Goal: Transaction & Acquisition: Purchase product/service

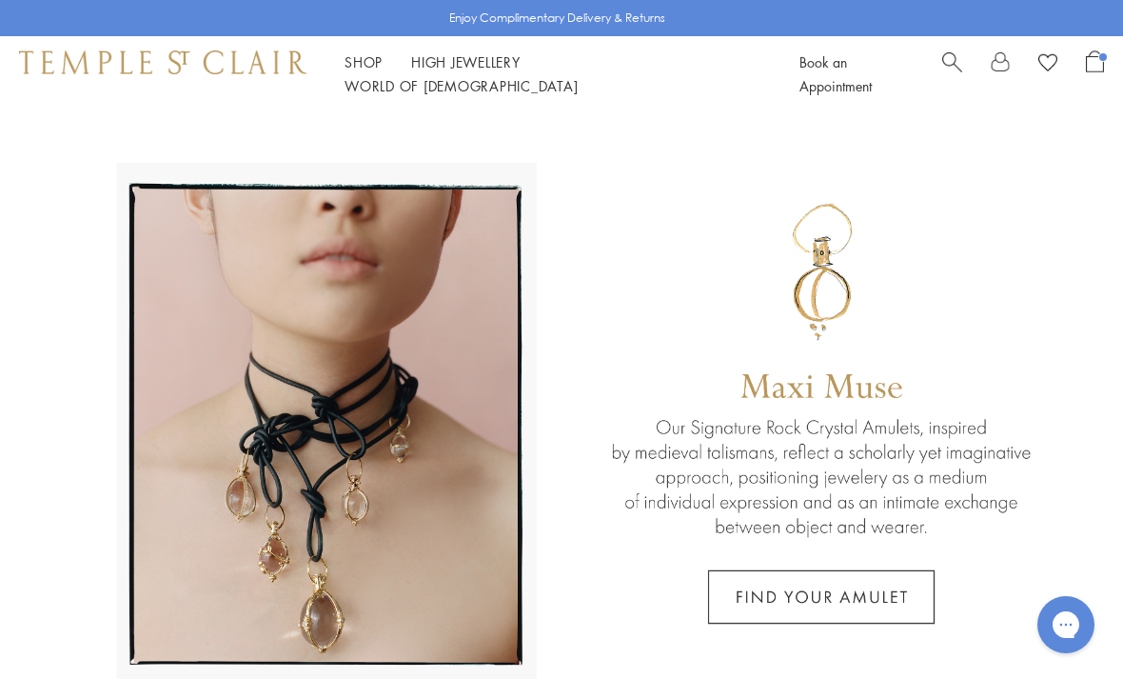
click at [955, 59] on span "Search" at bounding box center [953, 60] width 20 height 20
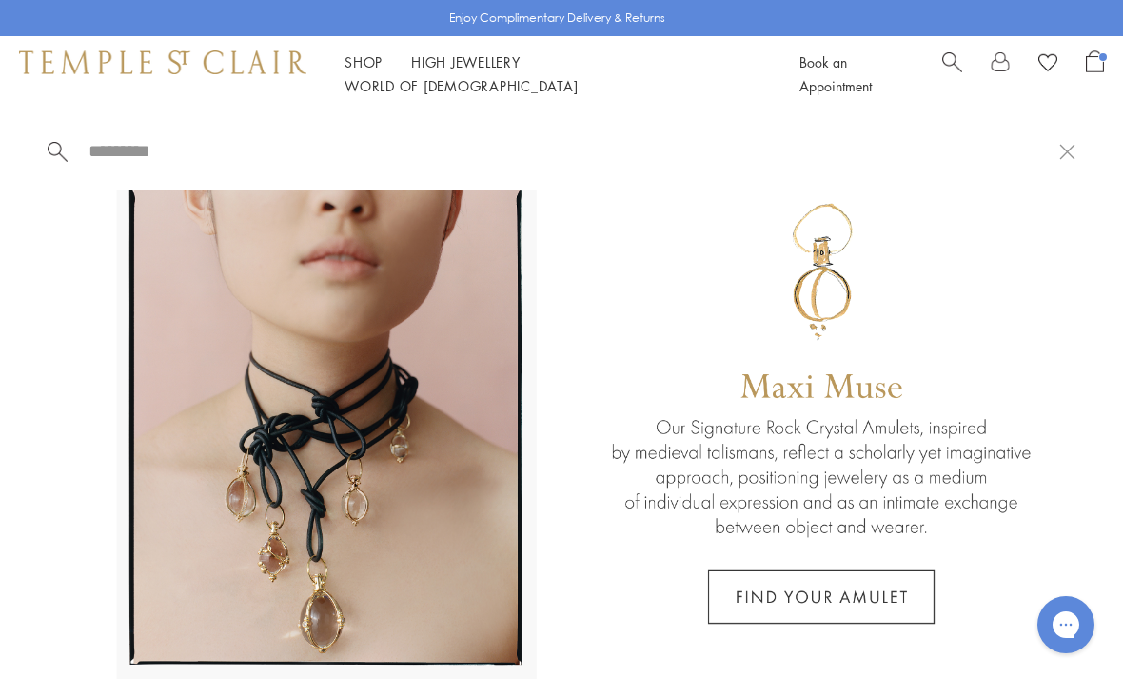
click at [407, 140] on input "search" at bounding box center [573, 151] width 973 height 22
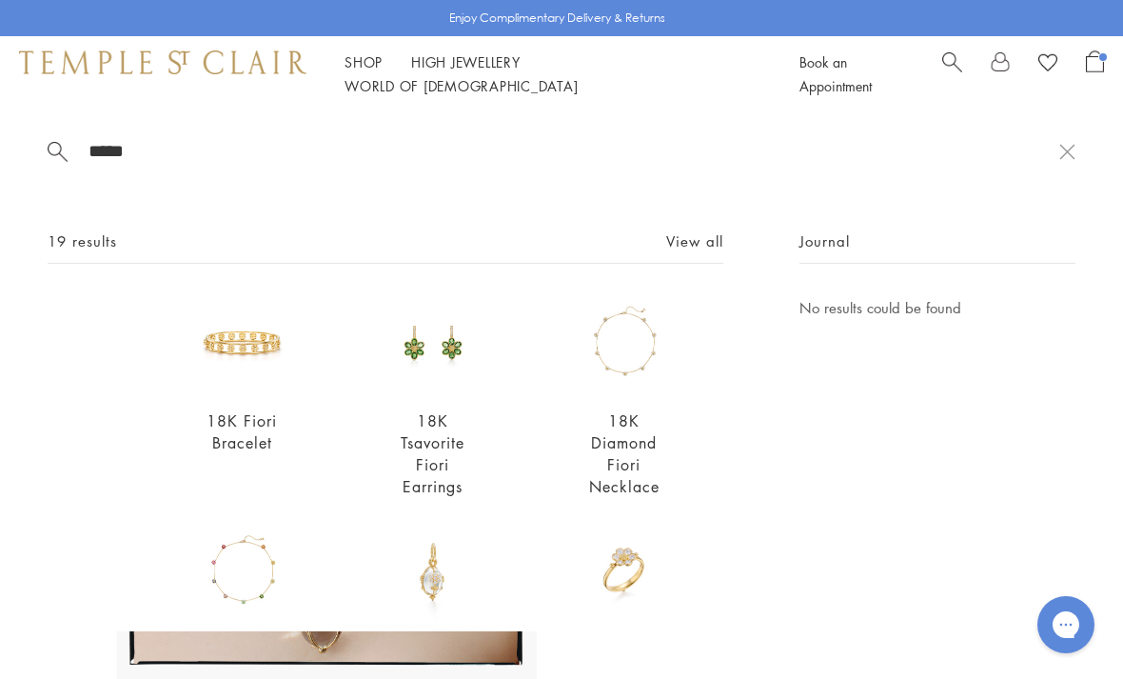
type input "*****"
click at [644, 340] on img at bounding box center [624, 344] width 96 height 96
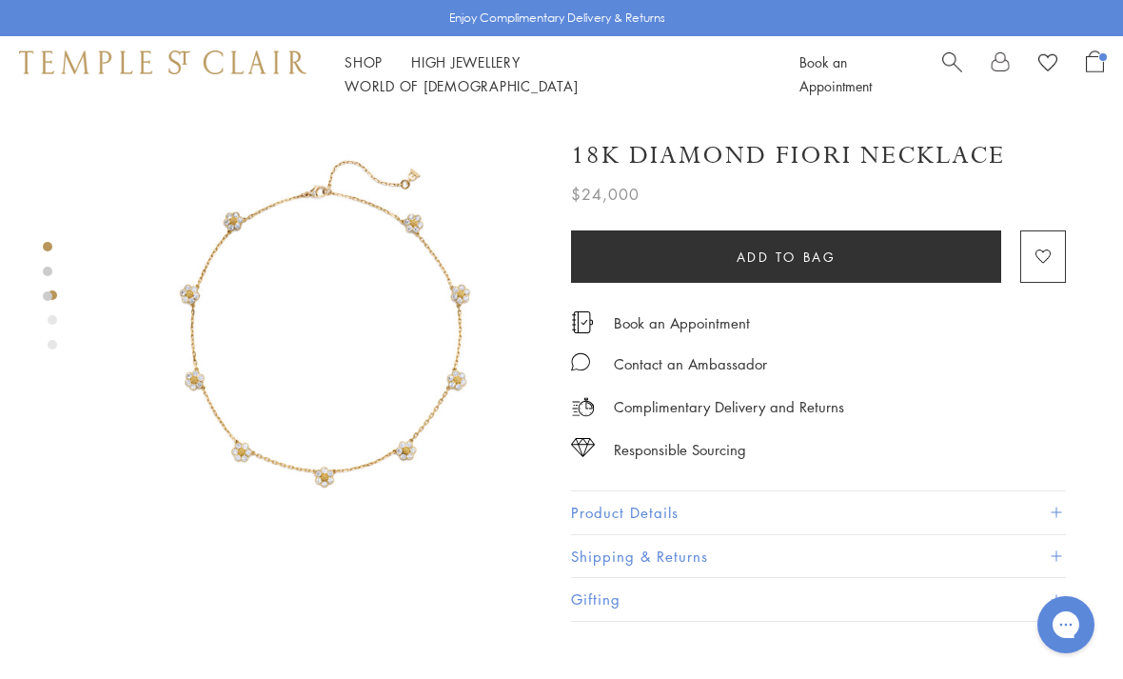
click at [897, 491] on button "Product Details" at bounding box center [818, 512] width 495 height 43
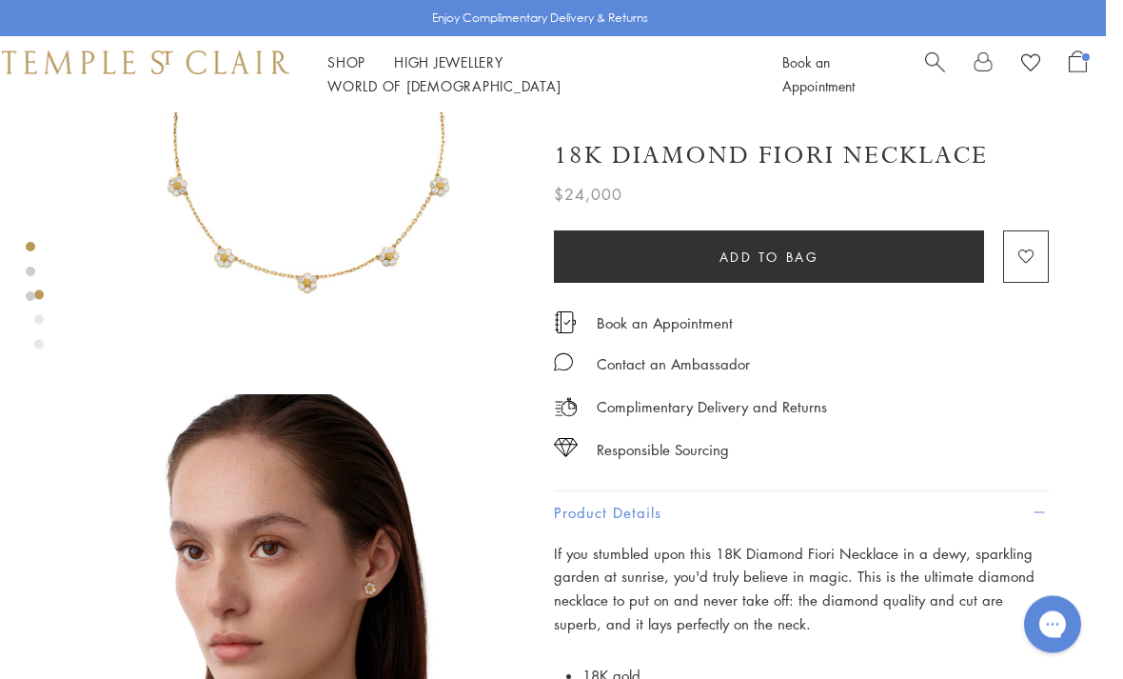
scroll to position [0, 4]
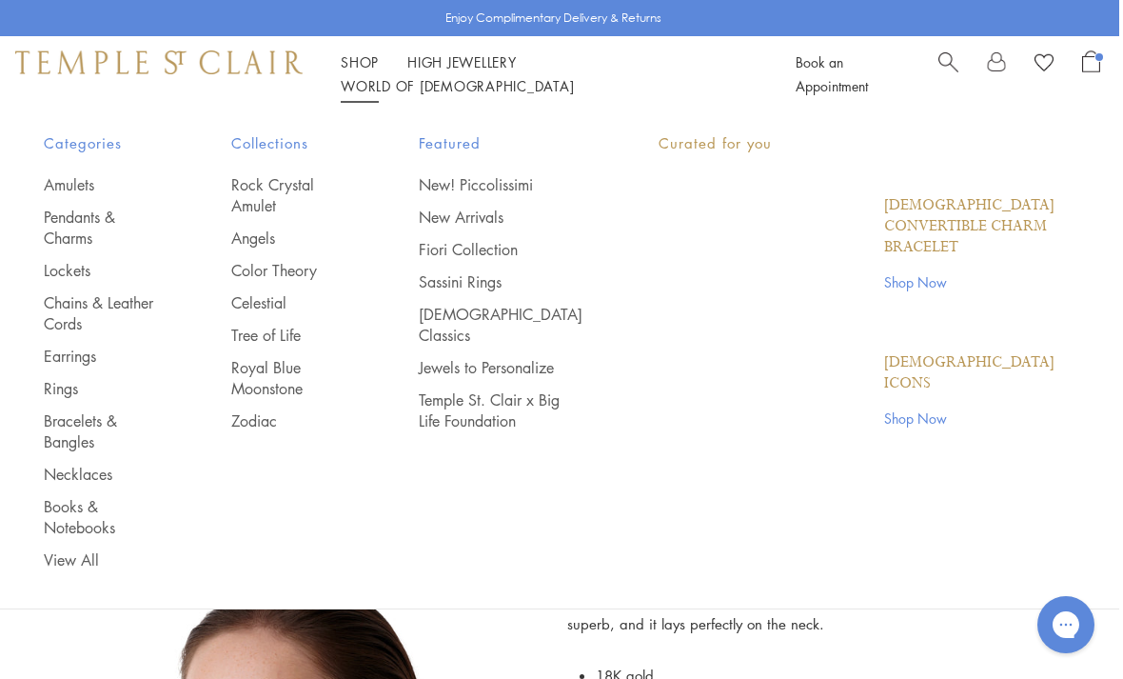
click at [342, 71] on link "Shop Shop" at bounding box center [360, 61] width 38 height 19
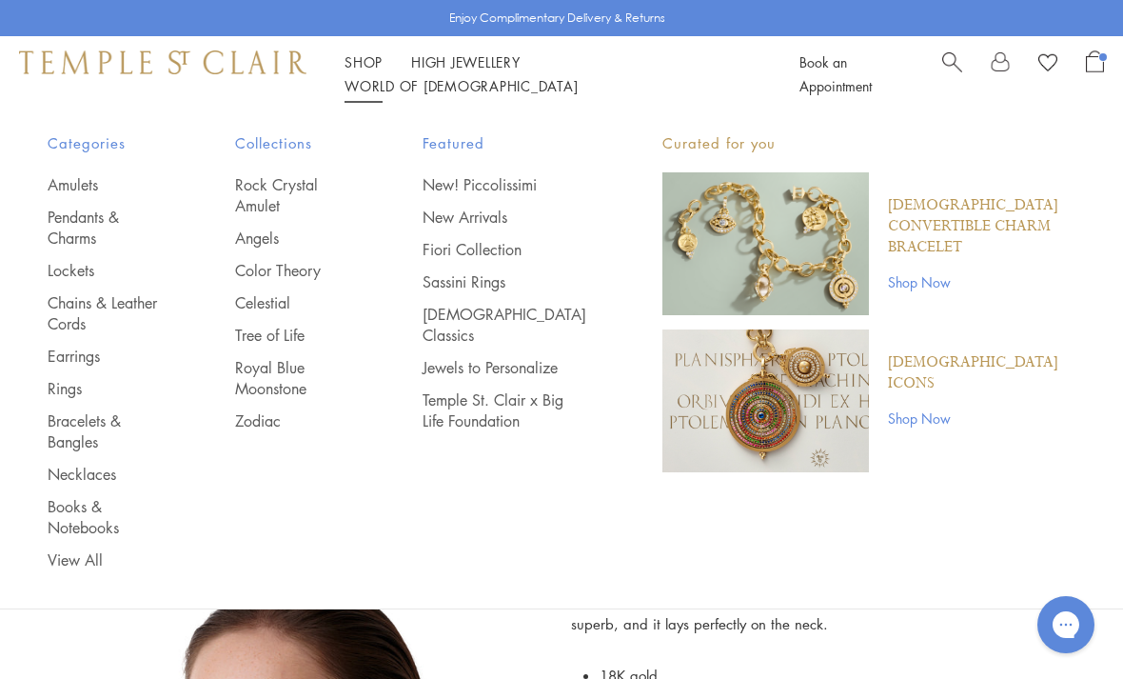
click at [525, 244] on link "Fiori Collection" at bounding box center [505, 249] width 164 height 21
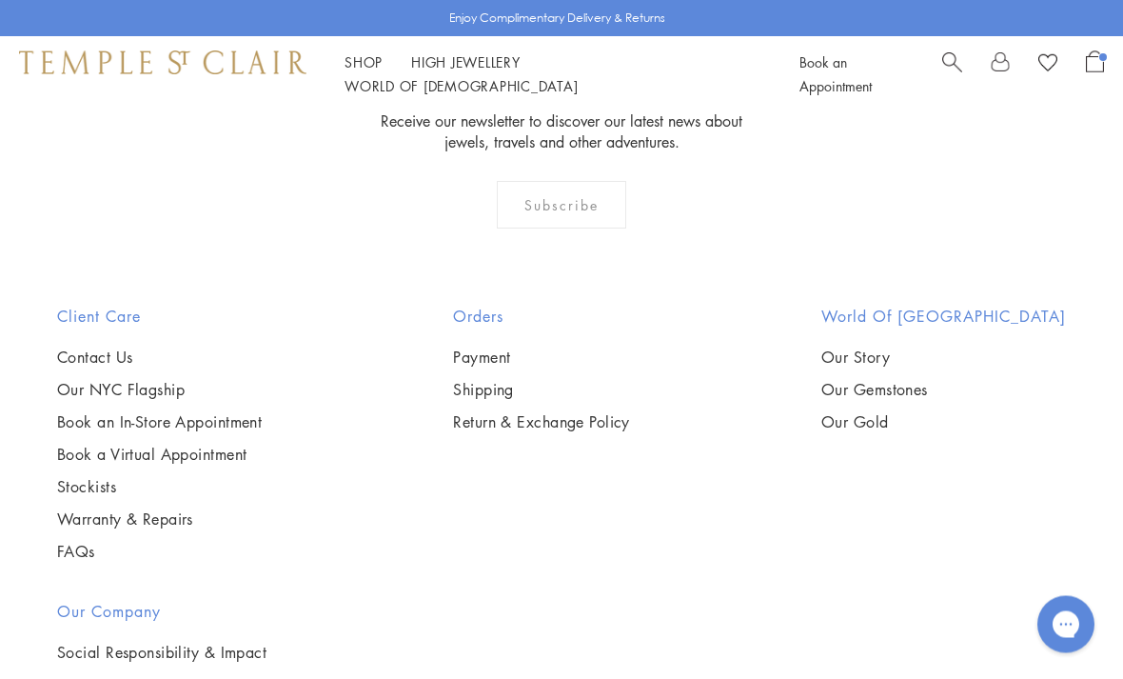
scroll to position [5153, 0]
click at [461, 71] on link "High Jewellery High Jewellery" at bounding box center [465, 61] width 109 height 19
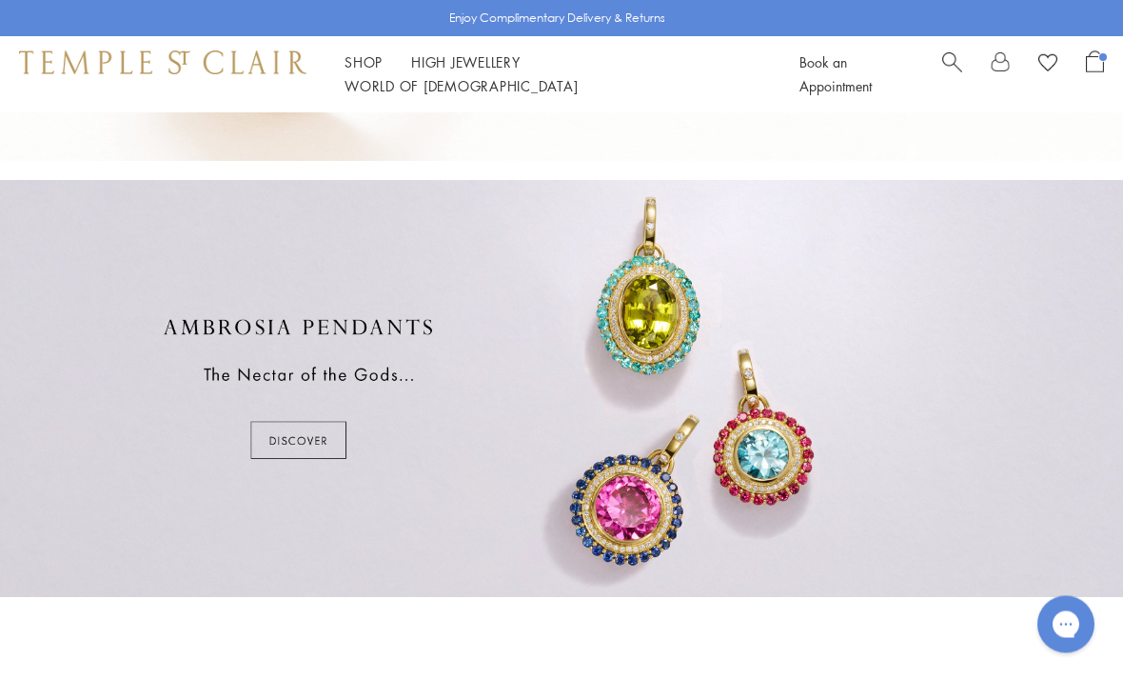
scroll to position [804, 0]
click at [1028, 400] on div at bounding box center [561, 388] width 1123 height 417
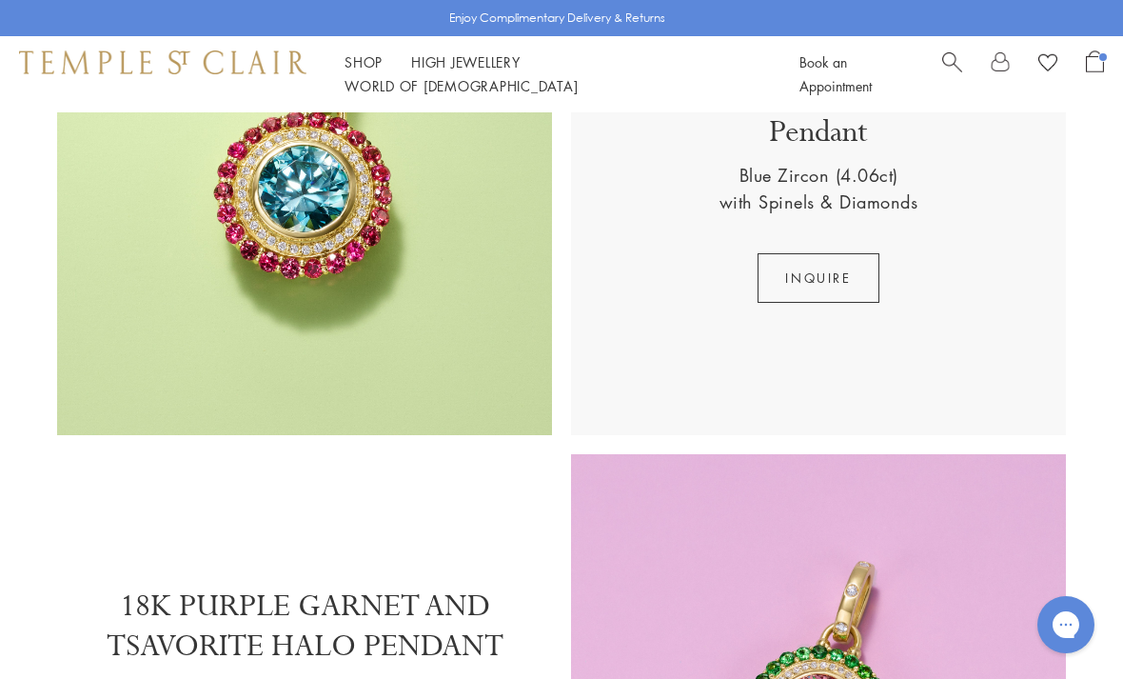
scroll to position [1122, 0]
click at [367, 53] on div "Shop Shop Categories Amulets Pendants & Charms Lockets Chains & Leather Cords E…" at bounding box center [561, 74] width 1123 height 76
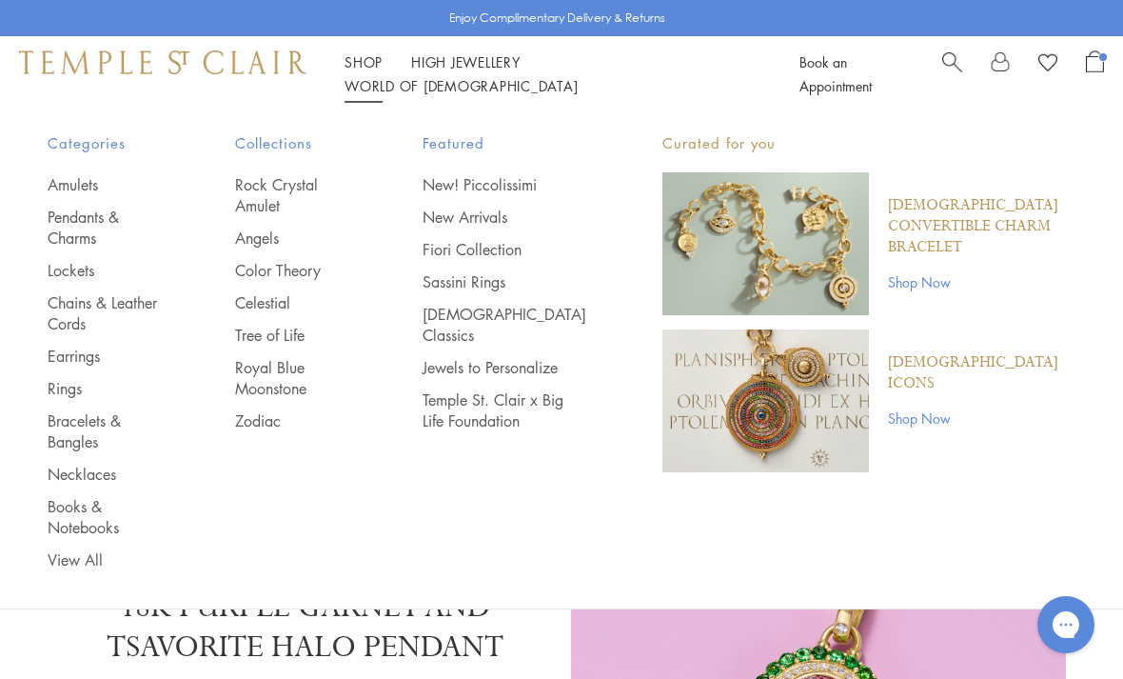
click at [555, 189] on link "New! Piccolissimi" at bounding box center [505, 184] width 164 height 21
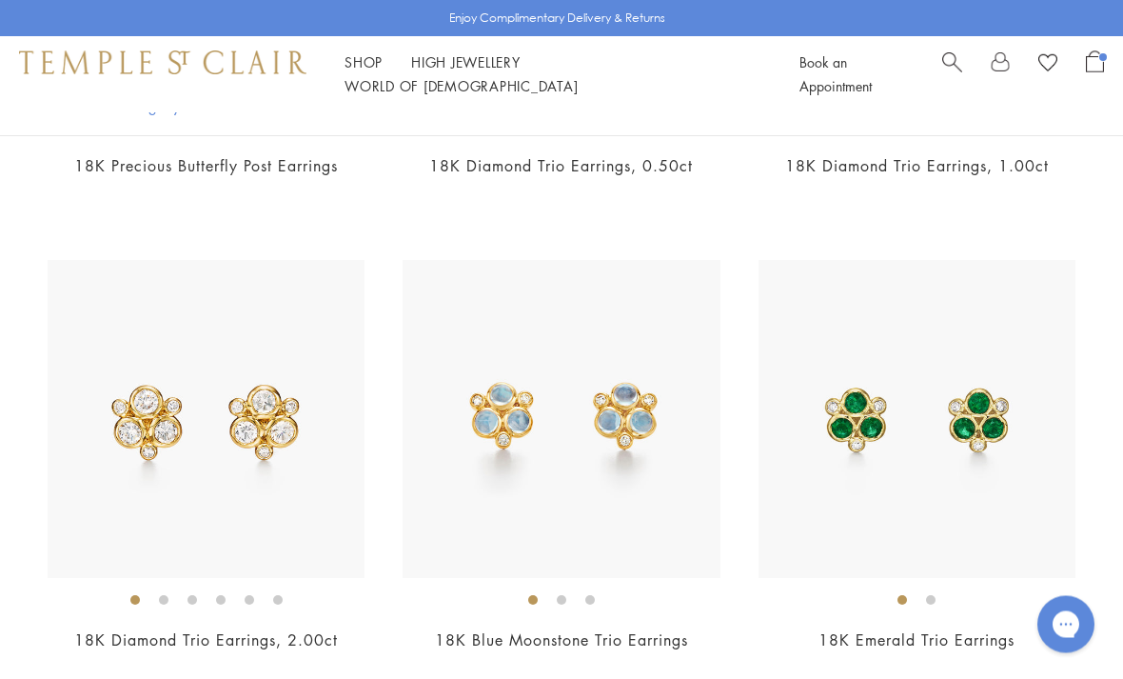
scroll to position [2483, 0]
click at [973, 417] on img at bounding box center [917, 418] width 317 height 317
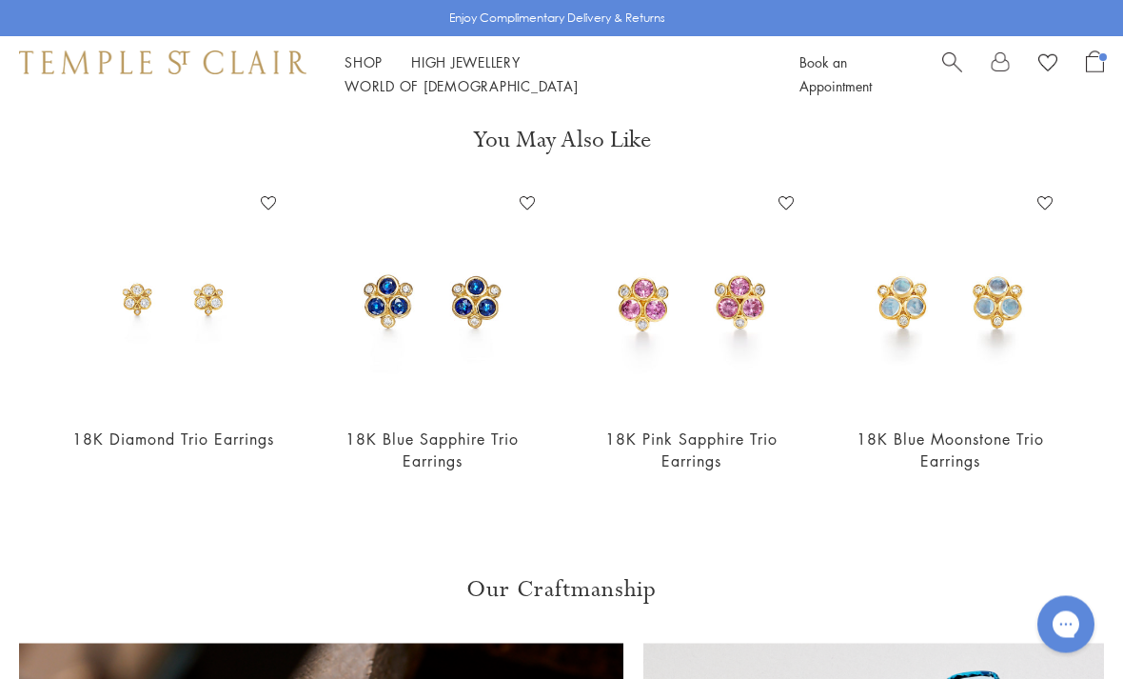
scroll to position [550, 0]
click at [476, 332] on img at bounding box center [432, 299] width 221 height 221
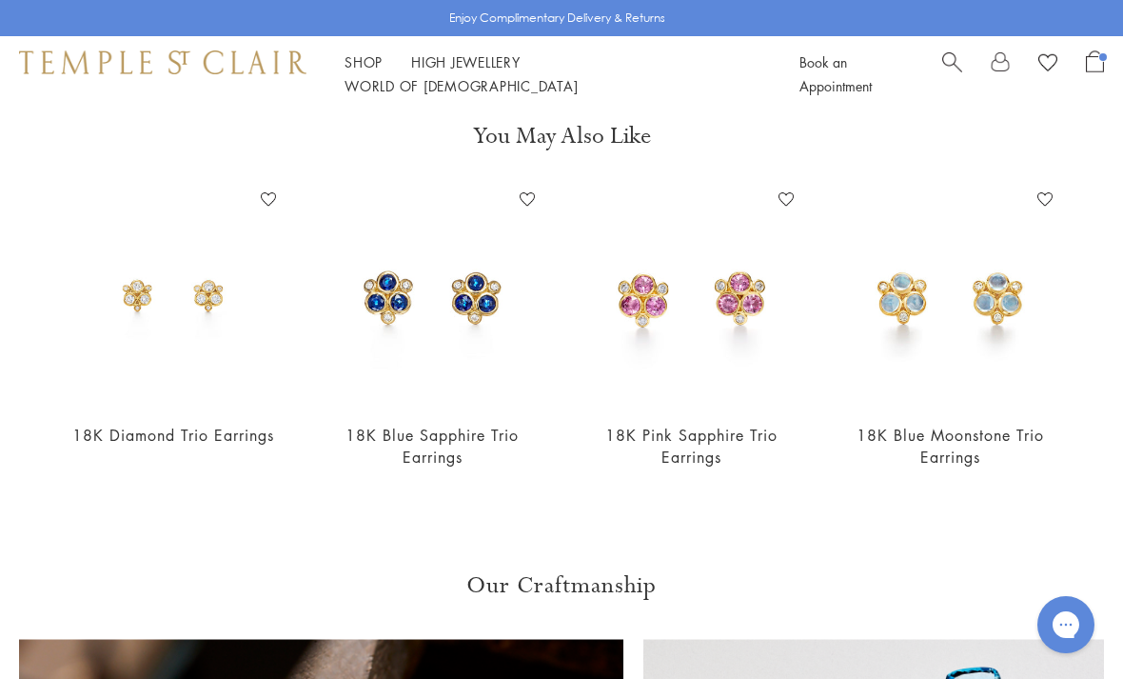
scroll to position [611, 0]
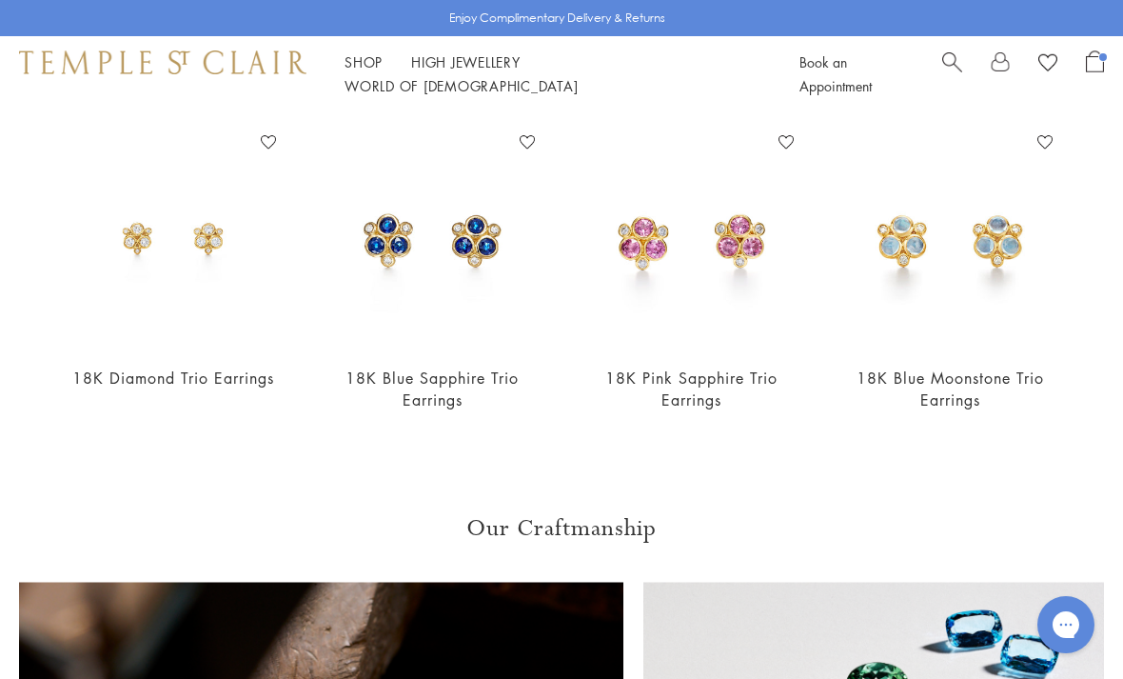
click at [962, 65] on span "Search" at bounding box center [953, 60] width 20 height 20
click at [292, 151] on input "search" at bounding box center [573, 151] width 973 height 22
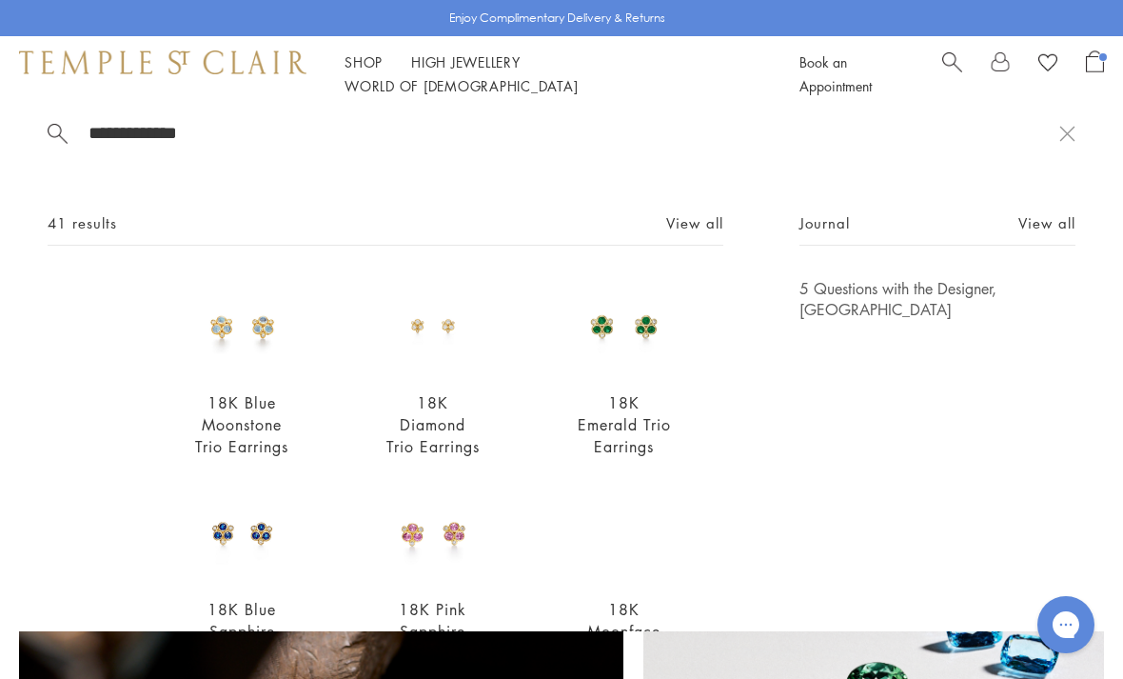
scroll to position [16, 0]
type input "**********"
click at [685, 234] on link "View all" at bounding box center [694, 224] width 57 height 21
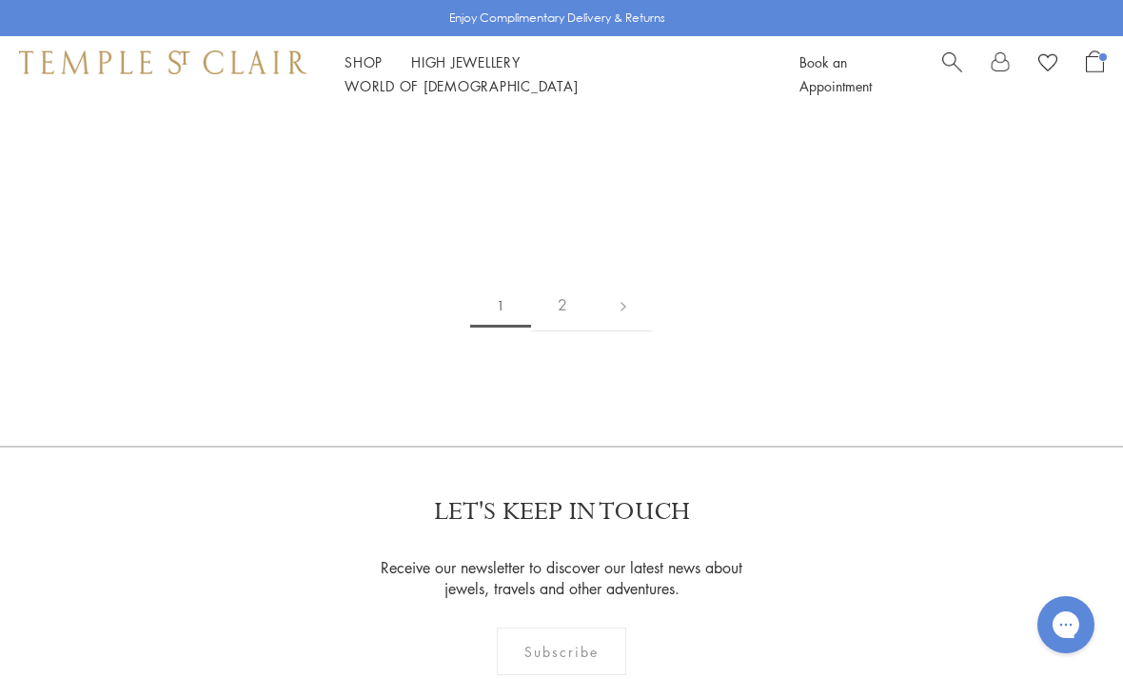
scroll to position [3504, 0]
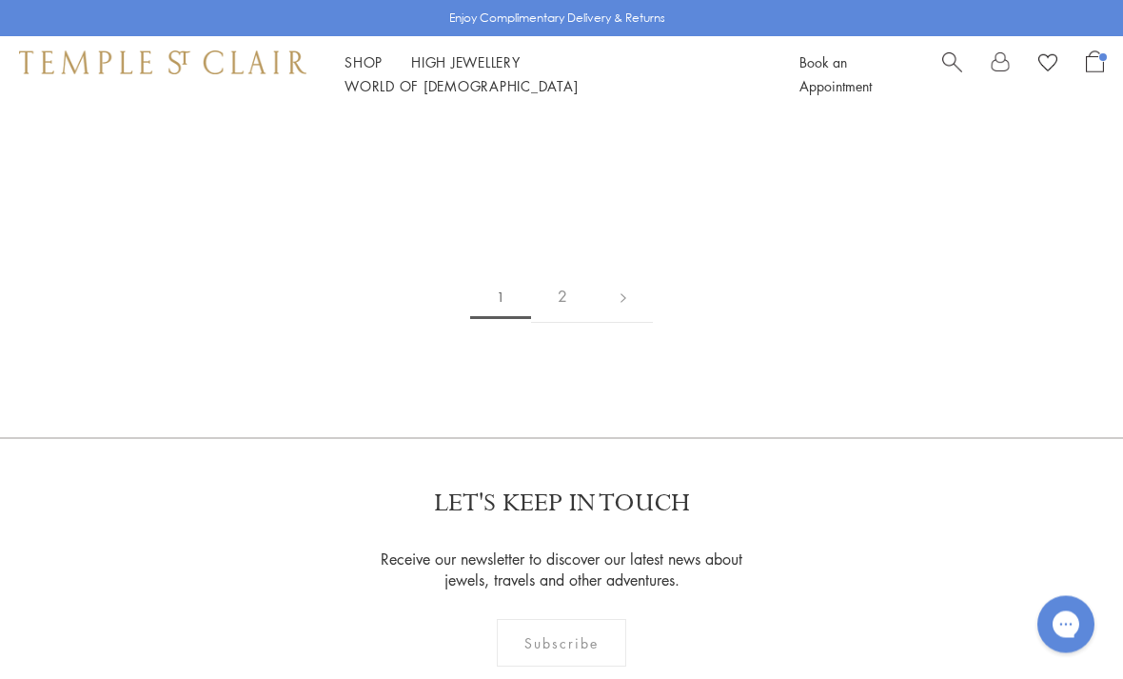
click at [566, 275] on link "2" at bounding box center [562, 297] width 63 height 52
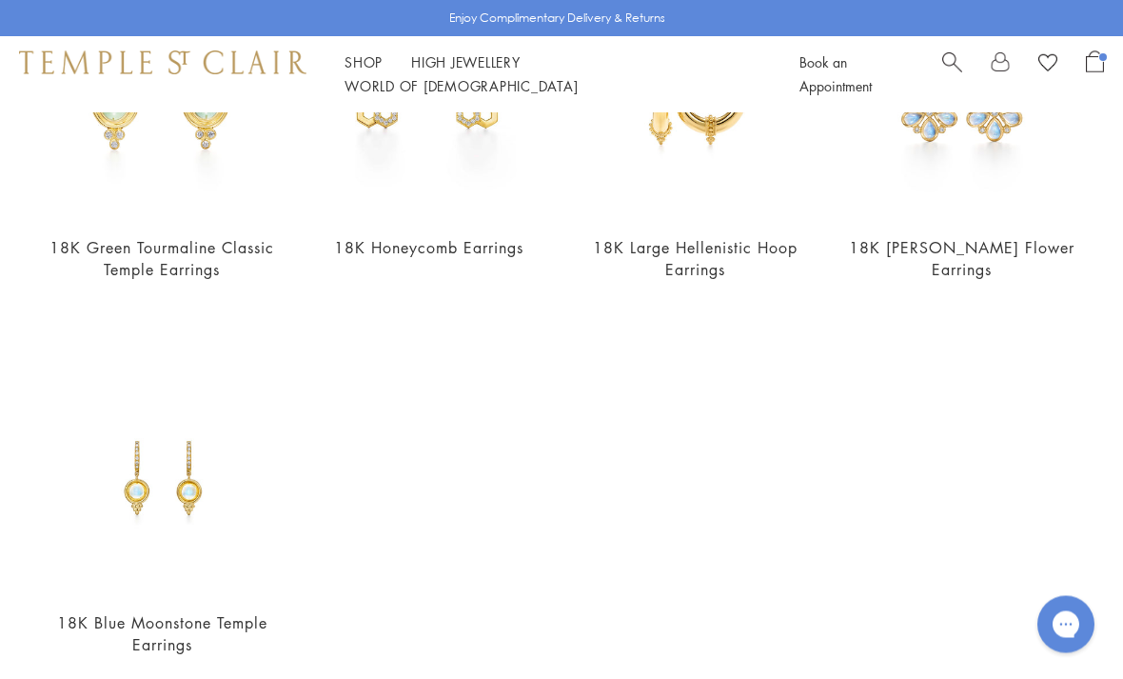
scroll to position [605, 0]
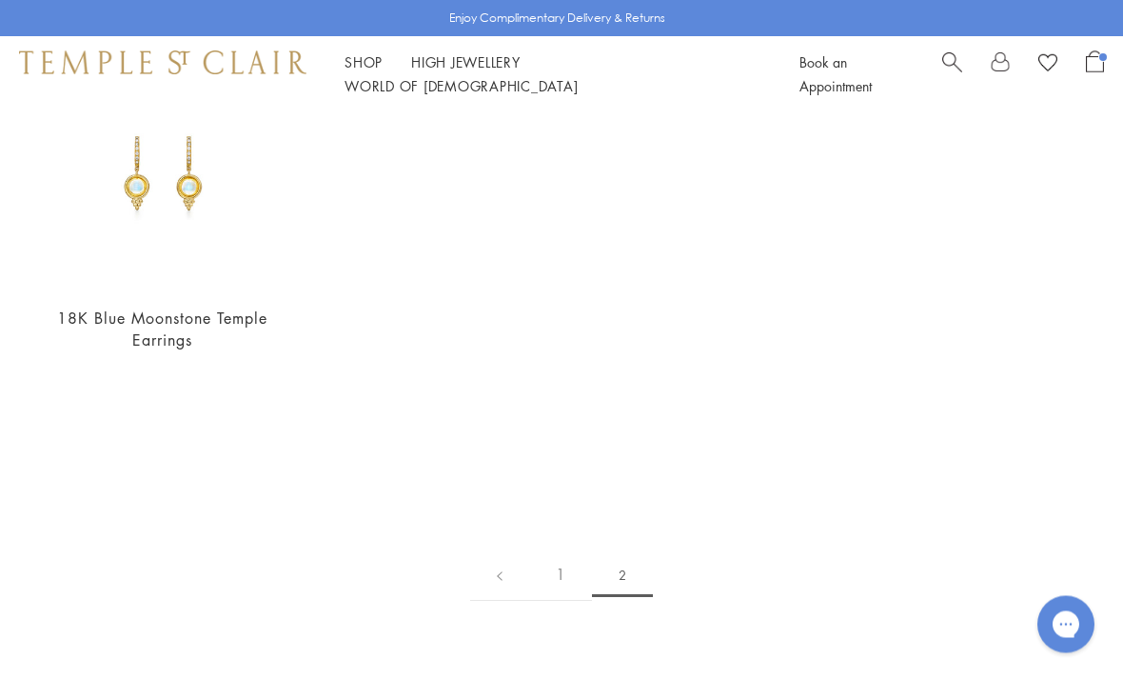
click at [576, 576] on link "1" at bounding box center [560, 575] width 63 height 52
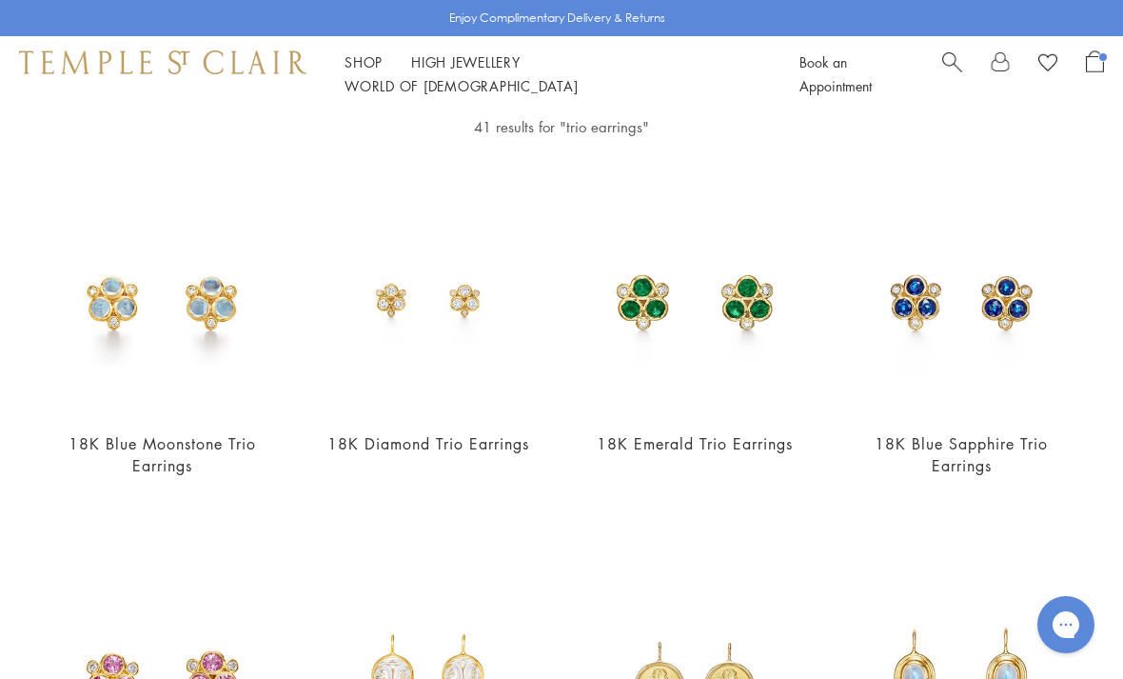
scroll to position [103, 0]
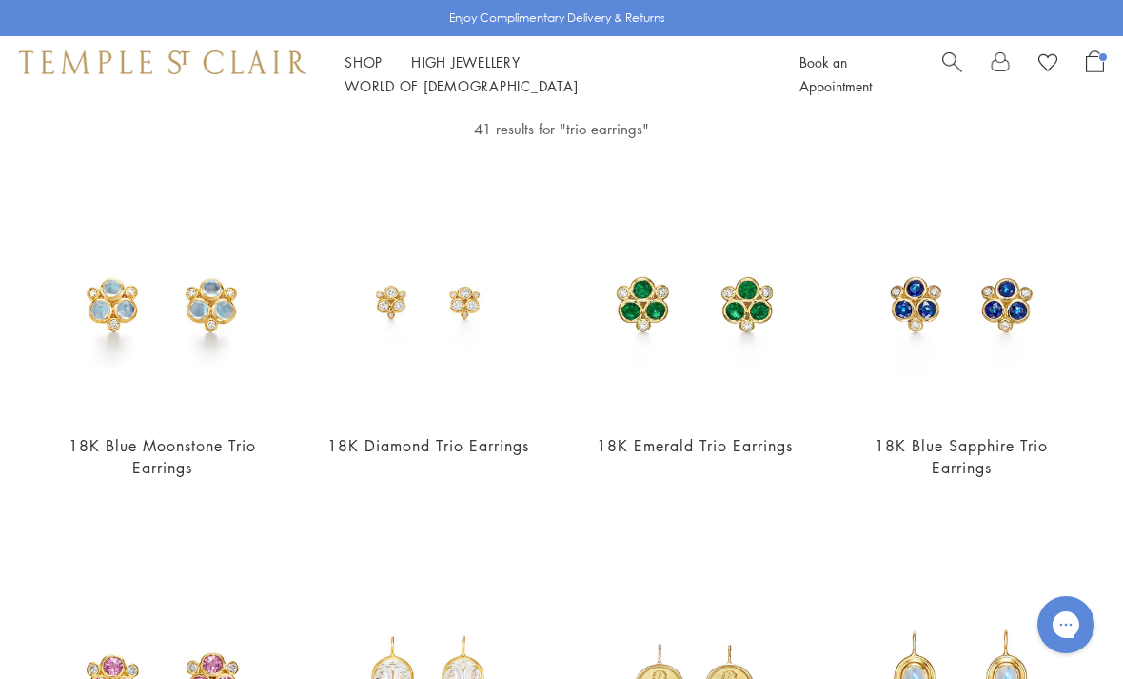
click at [469, 350] on img at bounding box center [428, 302] width 228 height 228
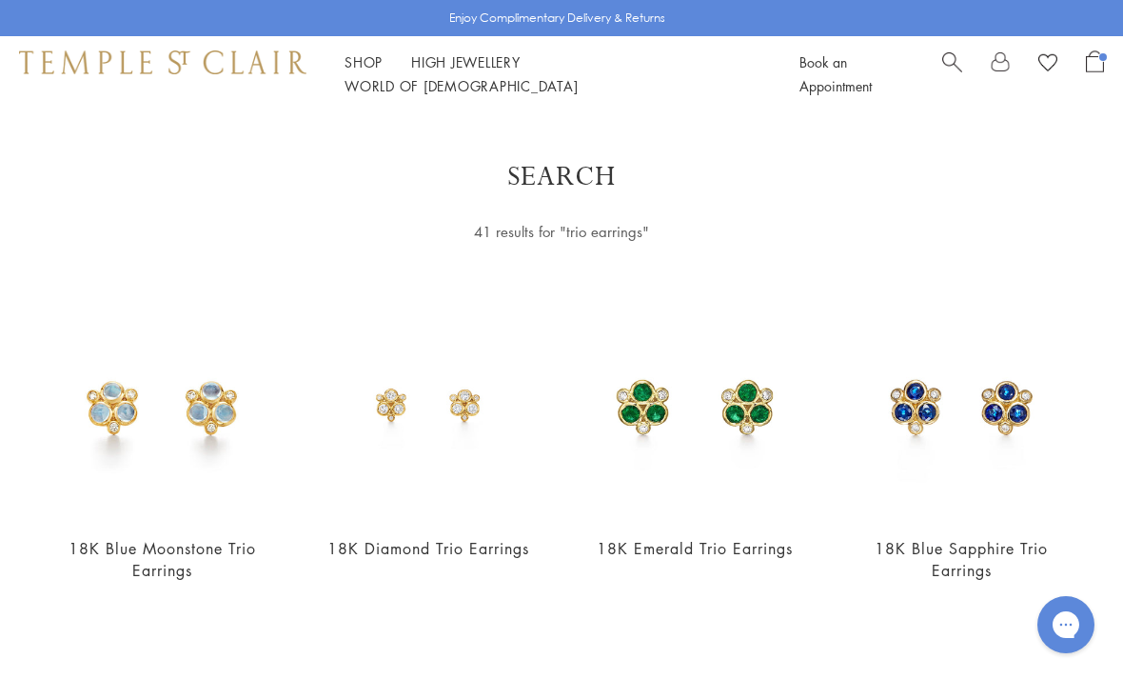
scroll to position [164, 0]
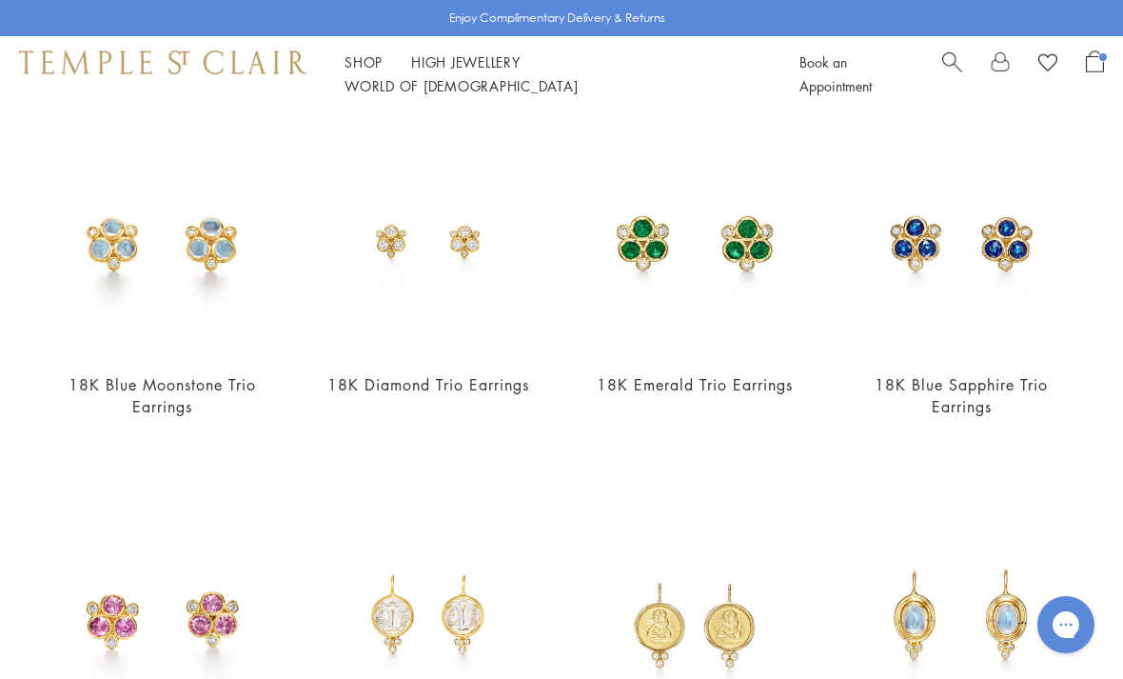
click at [714, 279] on img at bounding box center [695, 241] width 228 height 228
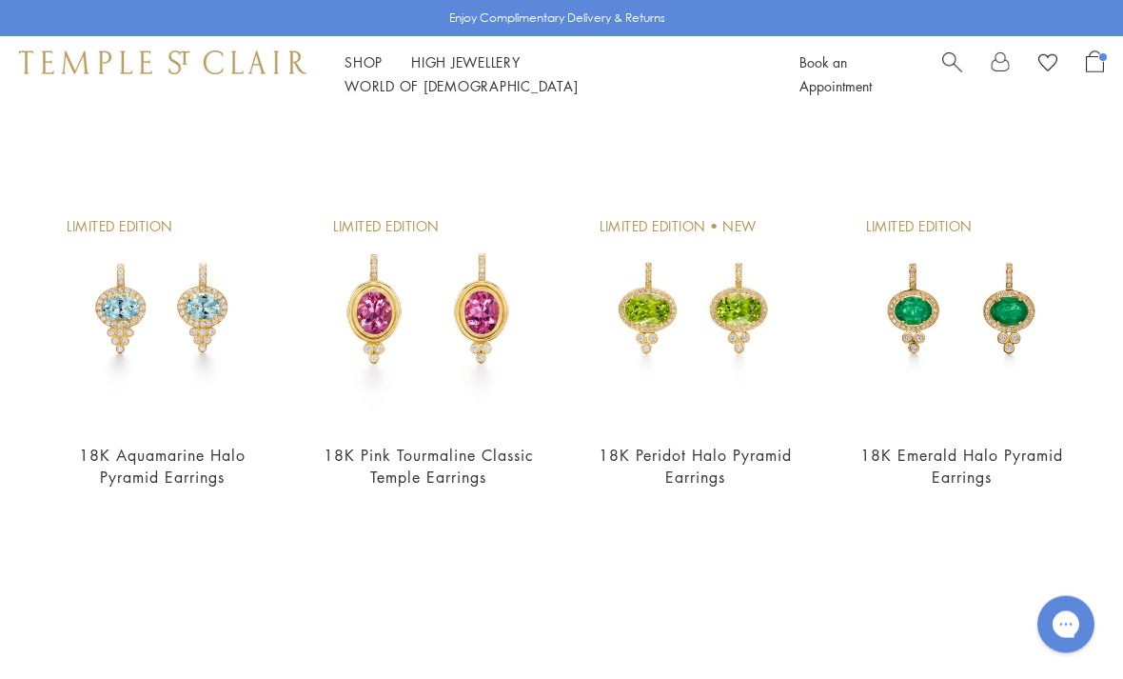
scroll to position [3316, 0]
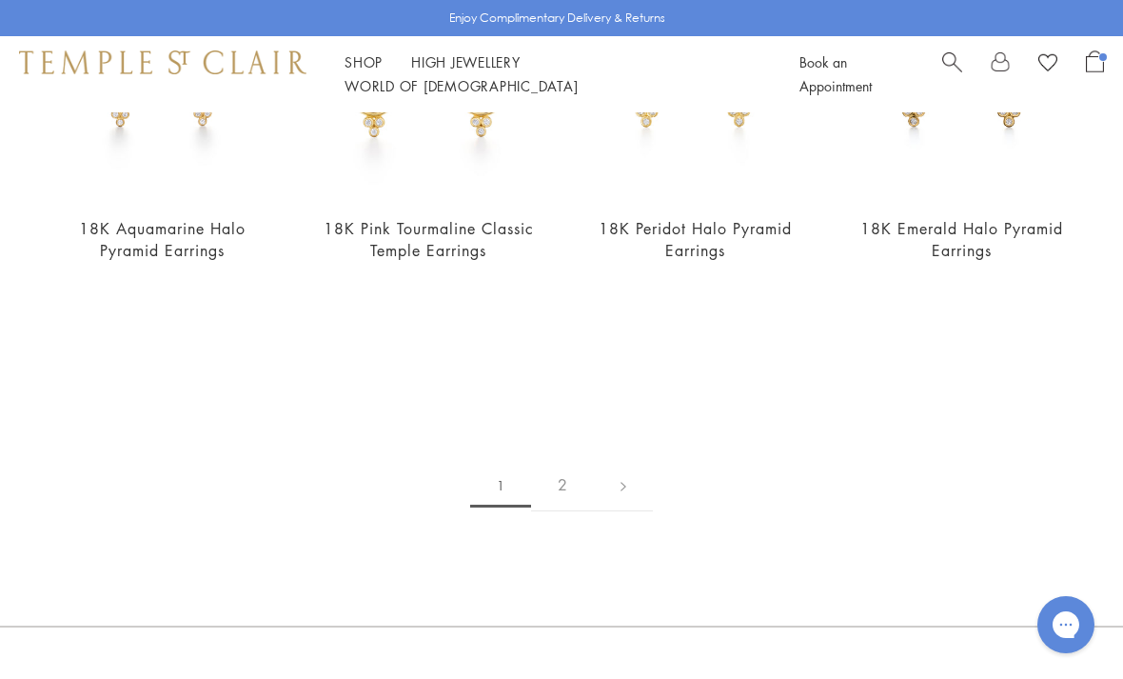
click at [565, 472] on link "2" at bounding box center [562, 485] width 63 height 52
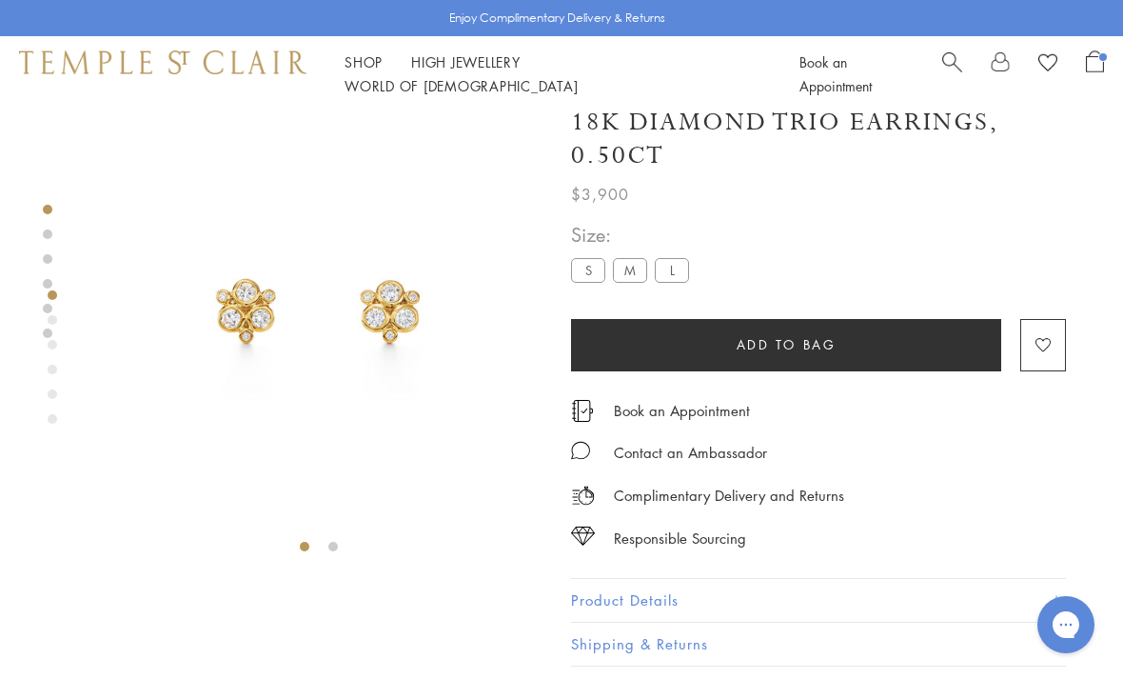
scroll to position [11, 0]
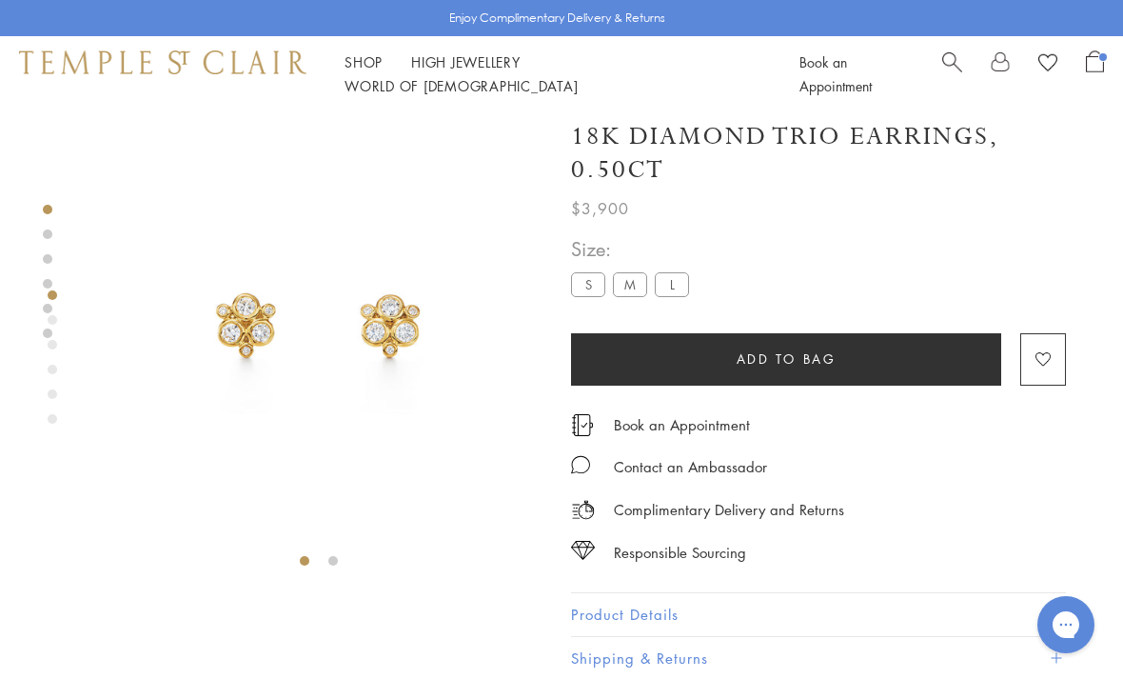
click at [638, 294] on label "M" at bounding box center [630, 284] width 34 height 24
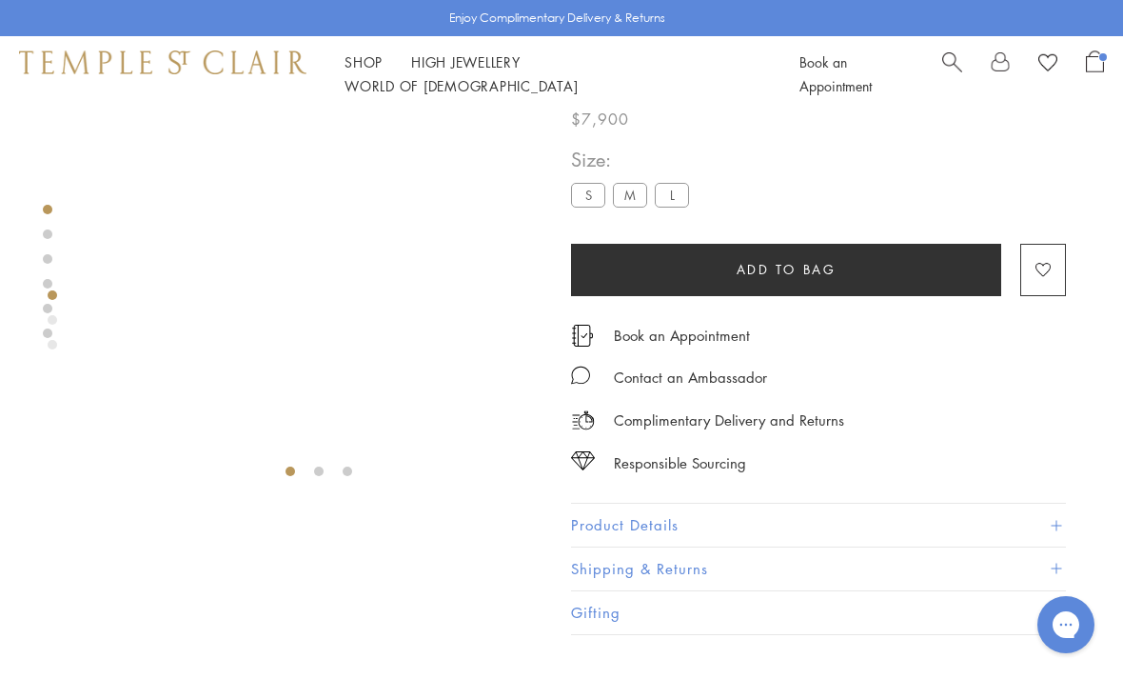
scroll to position [112, 0]
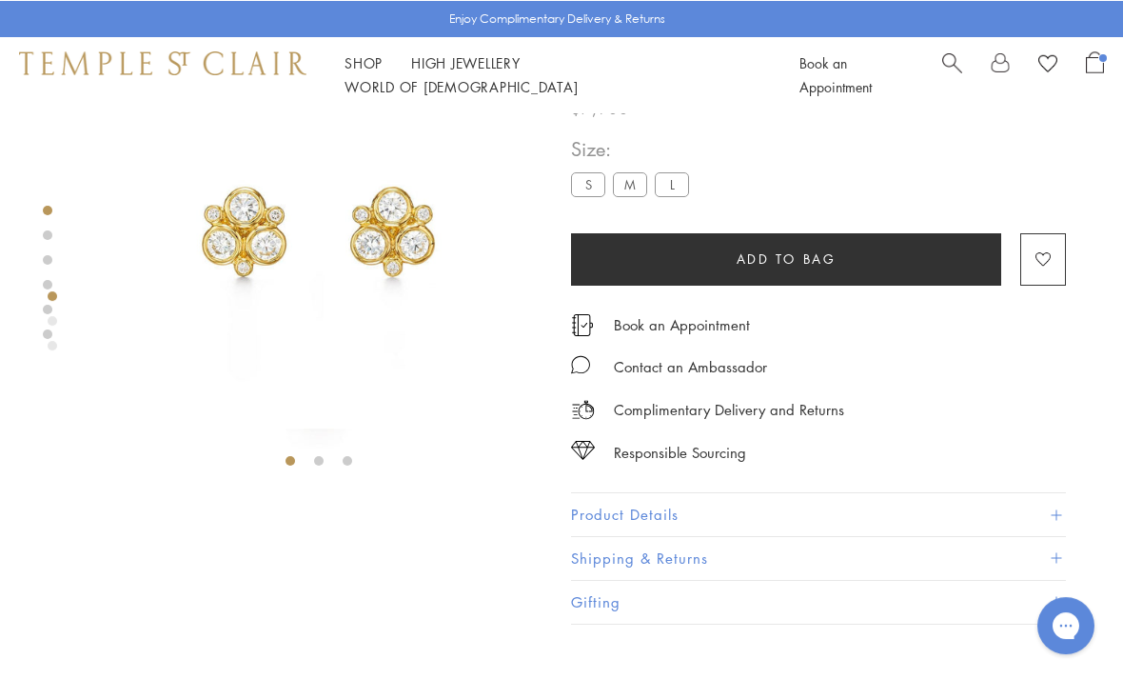
scroll to position [11, 0]
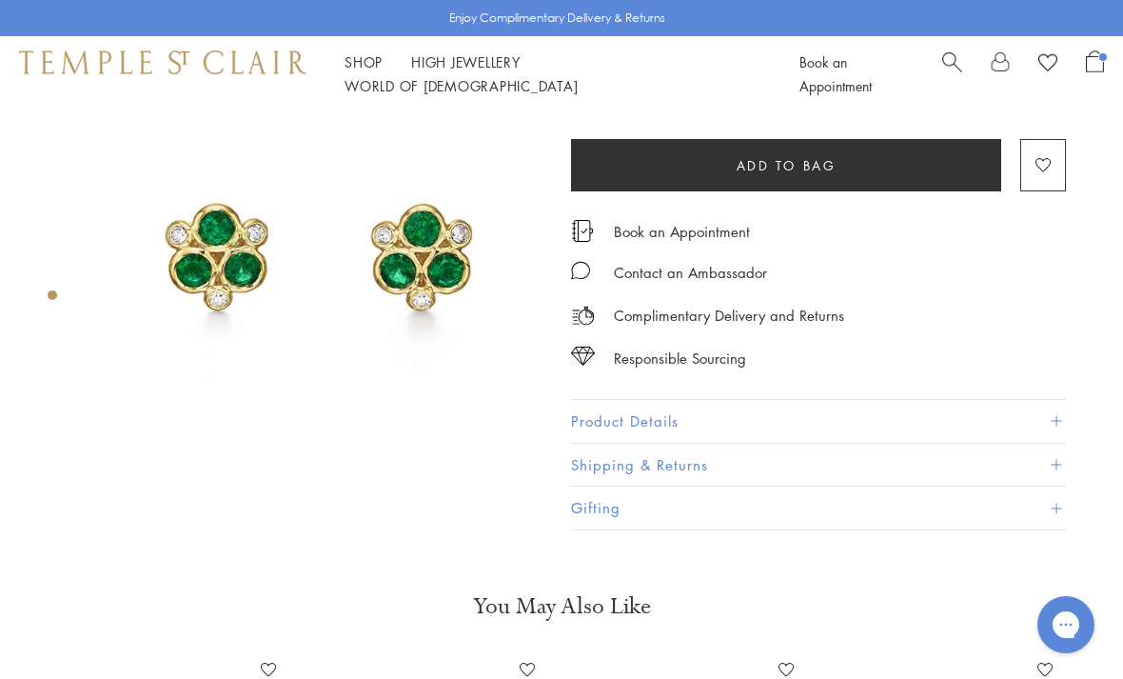
click at [895, 423] on button "Product Details" at bounding box center [818, 421] width 495 height 43
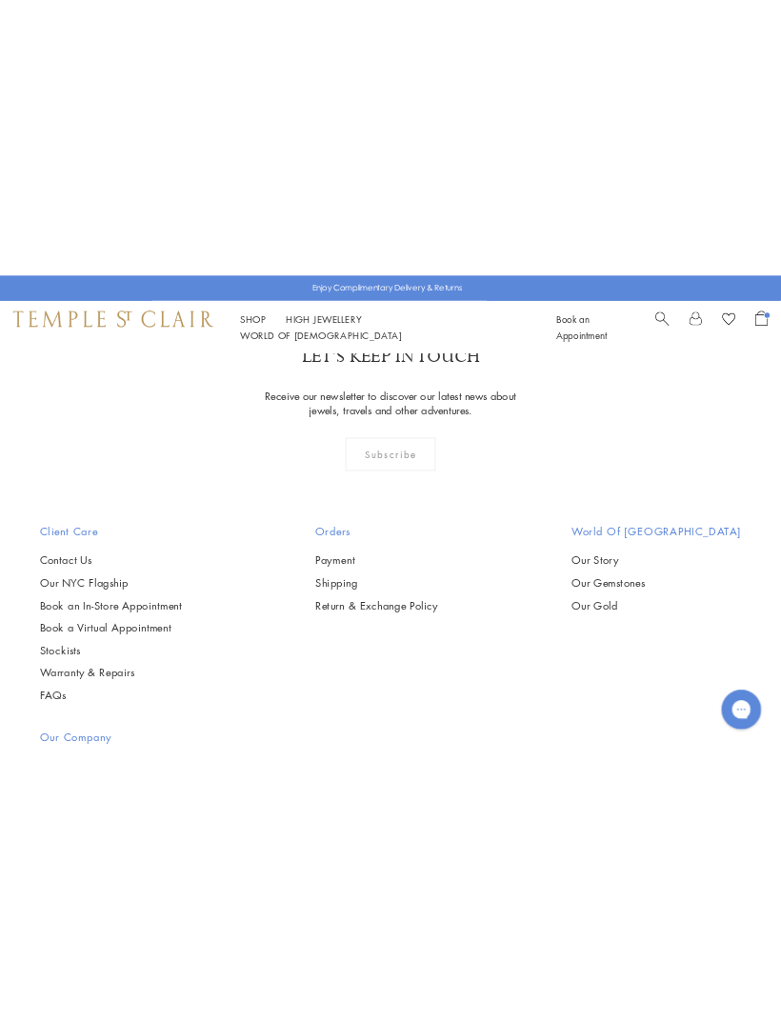
scroll to position [1056, 0]
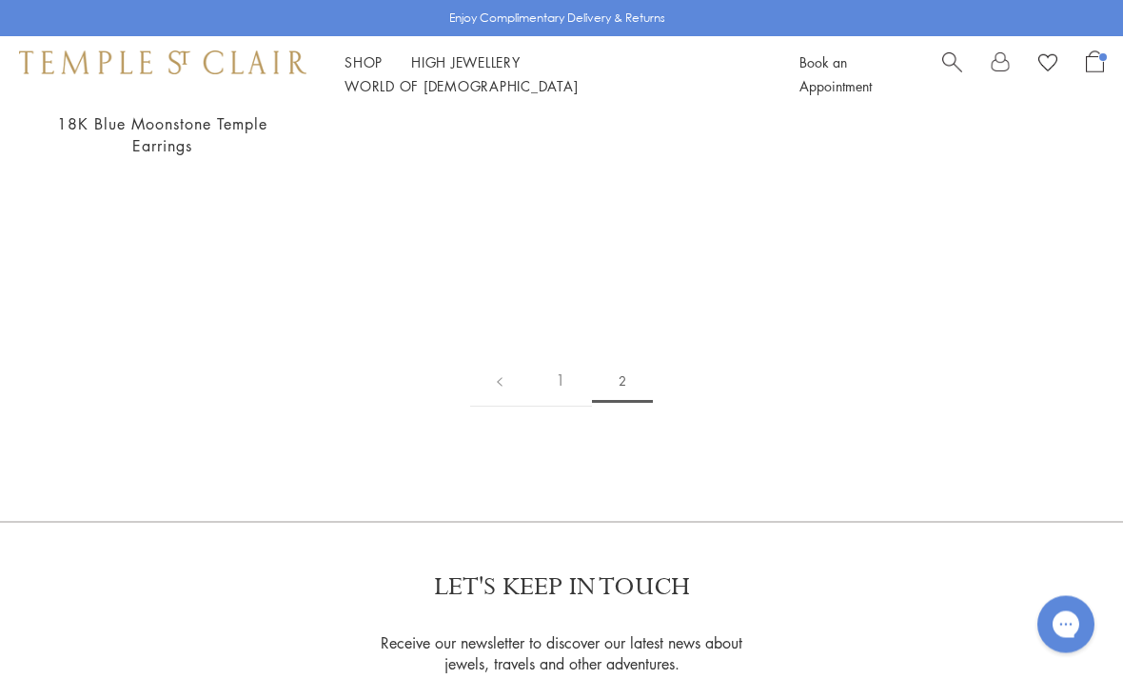
scroll to position [800, 0]
